Goal: Obtain resource: Obtain resource

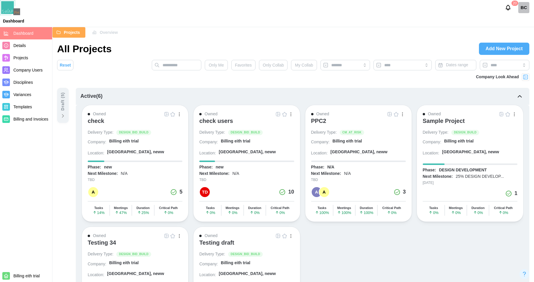
click at [166, 112] on link at bounding box center [166, 114] width 6 height 6
click at [166, 115] on img at bounding box center [166, 114] width 5 height 5
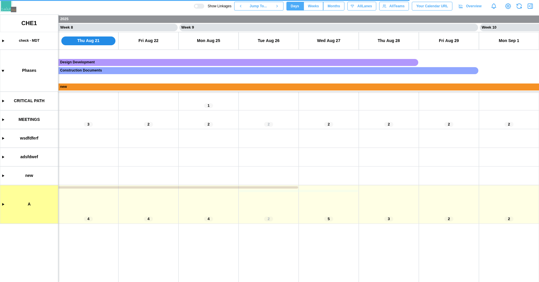
scroll to position [0, 2282]
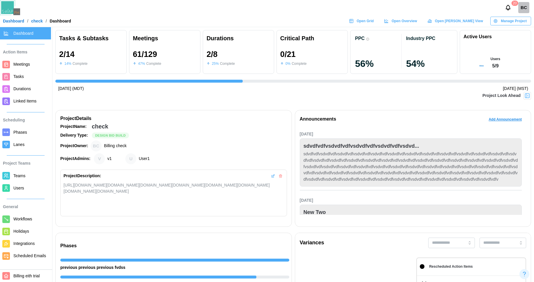
scroll to position [0, 311]
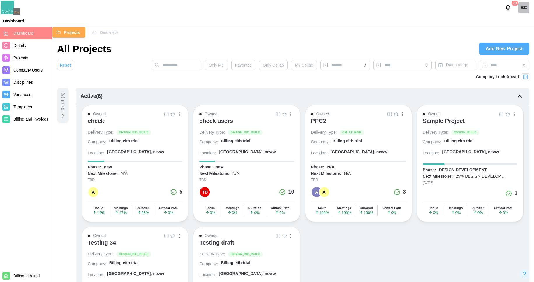
click at [180, 114] on div "button" at bounding box center [179, 114] width 1 height 1
click at [160, 159] on div "Save as template" at bounding box center [159, 157] width 37 height 5
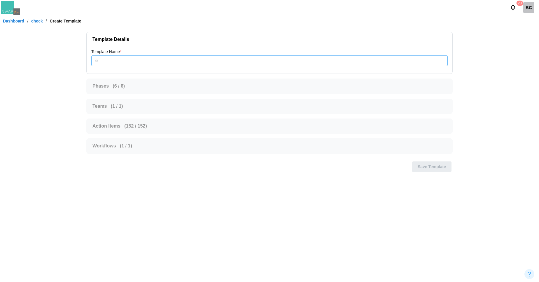
click at [125, 63] on input "Template Name *" at bounding box center [269, 60] width 356 height 10
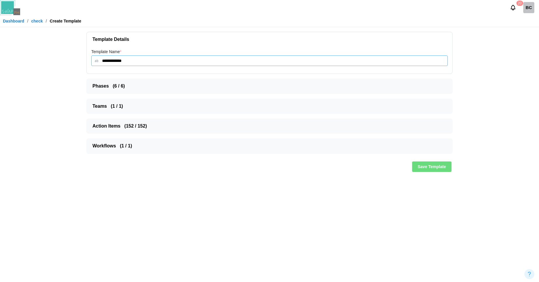
type input "**********"
click at [126, 128] on span "Action Items ( 152 / 152 )" at bounding box center [266, 126] width 349 height 15
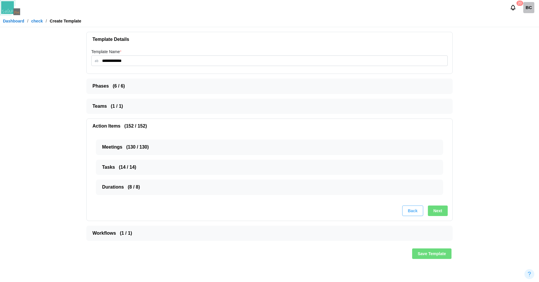
click at [126, 128] on span "Action Items ( 152 / 152 )" at bounding box center [266, 126] width 349 height 15
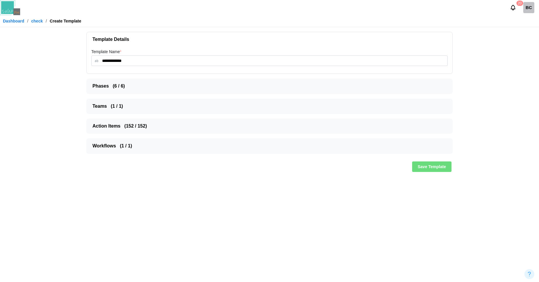
click at [423, 169] on span "Save Template" at bounding box center [431, 167] width 28 height 10
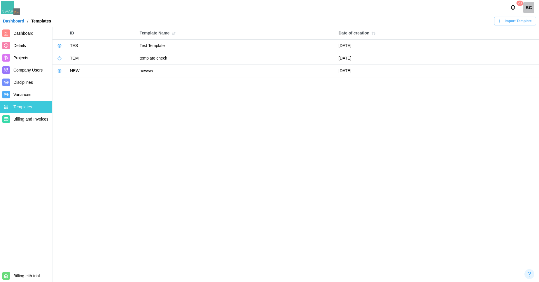
click at [58, 48] on icon "button" at bounding box center [59, 45] width 5 height 5
click at [75, 81] on div "Export Template" at bounding box center [81, 80] width 29 height 5
